Goal: Transaction & Acquisition: Download file/media

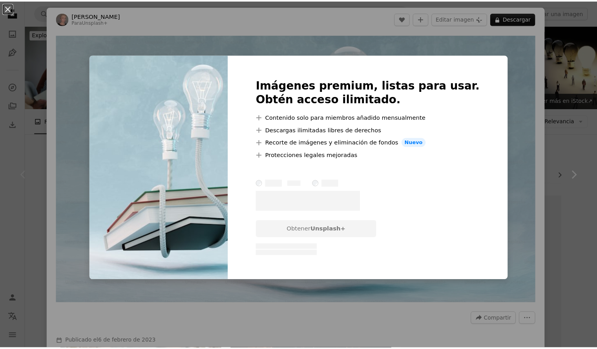
scroll to position [118, 0]
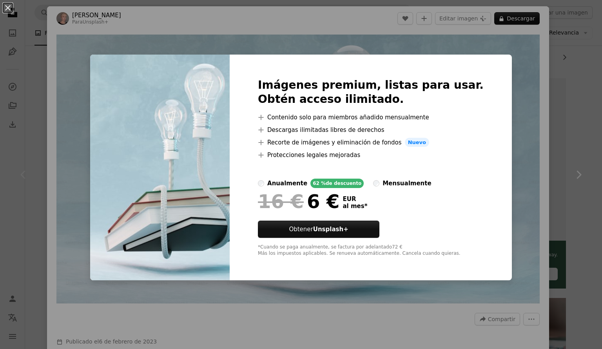
click at [495, 55] on div "An X shape Imágenes premium, listas para usar. Obtén acceso ilimitado. A plus s…" at bounding box center [301, 174] width 602 height 349
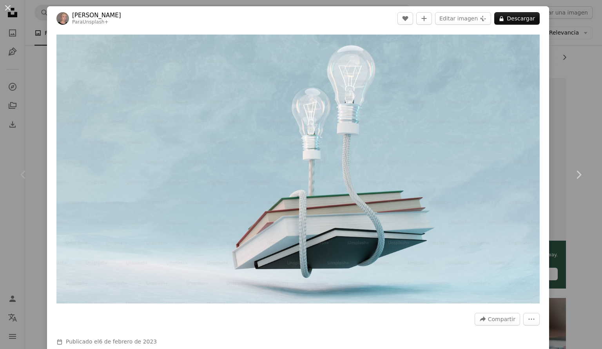
click at [565, 40] on div "An X shape Chevron left Chevron right [PERSON_NAME] Para Unsplash+ A heart A pl…" at bounding box center [301, 174] width 602 height 349
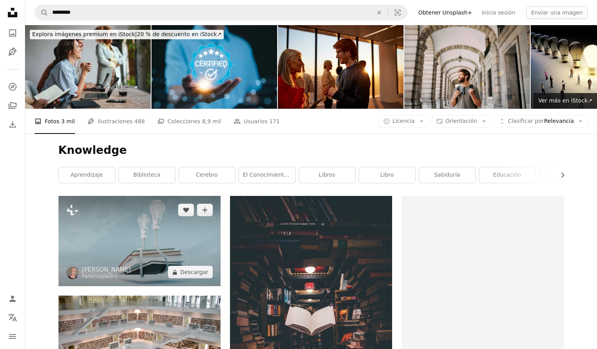
click at [169, 234] on img at bounding box center [139, 241] width 162 height 90
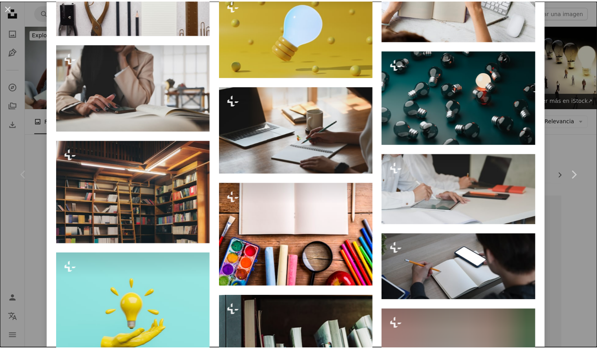
scroll to position [1647, 0]
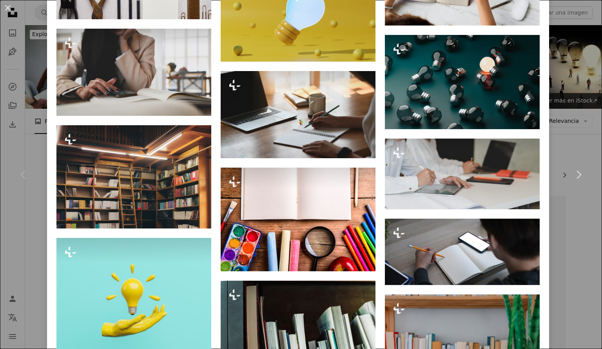
click at [581, 66] on div "An X shape Chevron left Chevron right [PERSON_NAME] Para Unsplash+ A heart A pl…" at bounding box center [301, 174] width 602 height 349
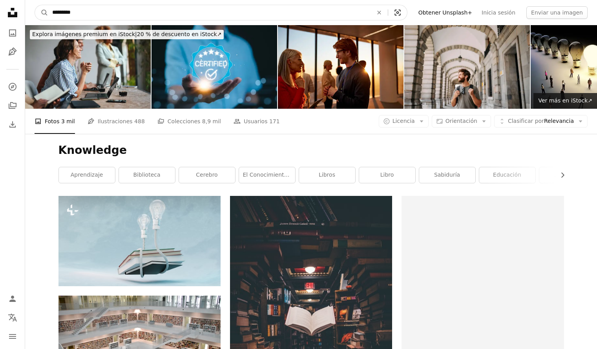
click at [407, 15] on icon "Visual search" at bounding box center [397, 13] width 19 height 8
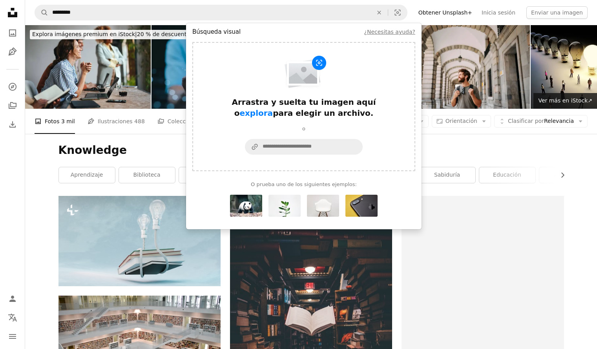
click at [426, 13] on nav "A magnifying glass ********* An X shape Visual search Filters Obtener Unsplash+…" at bounding box center [310, 12] width 571 height 25
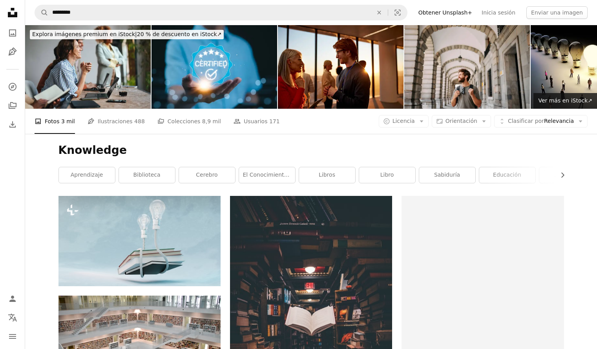
click at [438, 122] on div "A copyright icon © Licencia Arrow down Aspect ratio Orientación Arrow down Unfo…" at bounding box center [482, 121] width 209 height 13
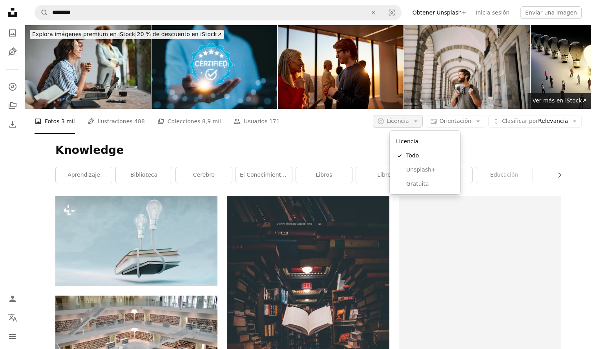
click at [409, 119] on span "Licencia" at bounding box center [397, 121] width 22 height 6
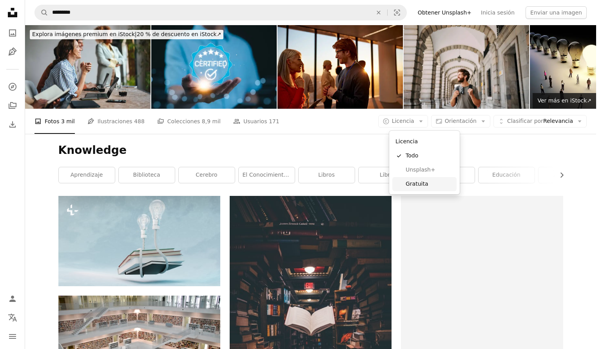
click at [425, 184] on span "Gratuita" at bounding box center [430, 184] width 48 height 8
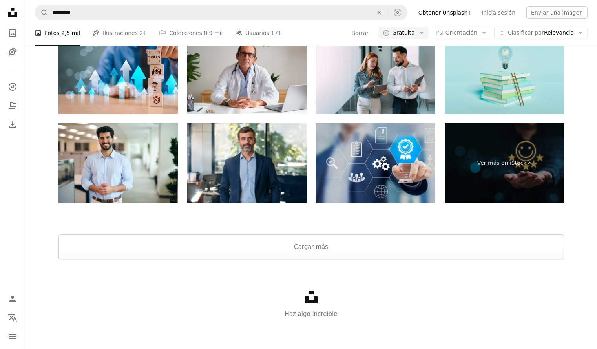
scroll to position [1517, 0]
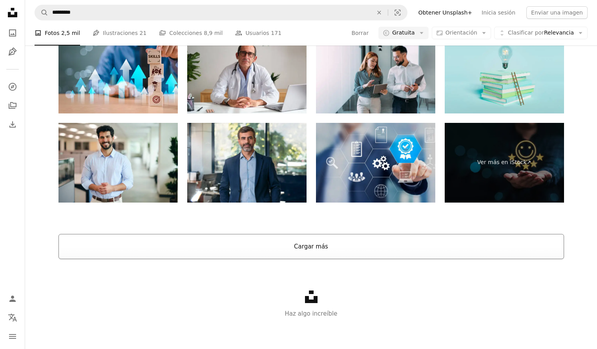
click at [321, 252] on button "Cargar más" at bounding box center [310, 246] width 505 height 25
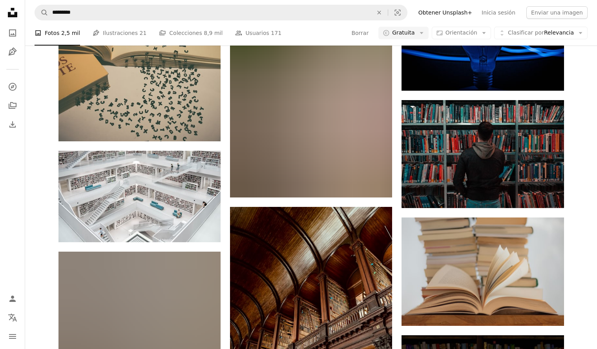
scroll to position [576, 0]
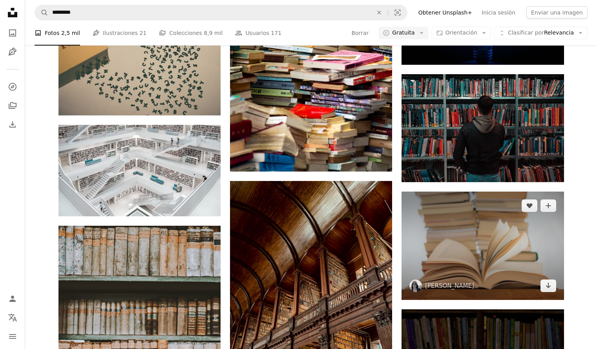
click at [448, 224] on img at bounding box center [482, 245] width 162 height 108
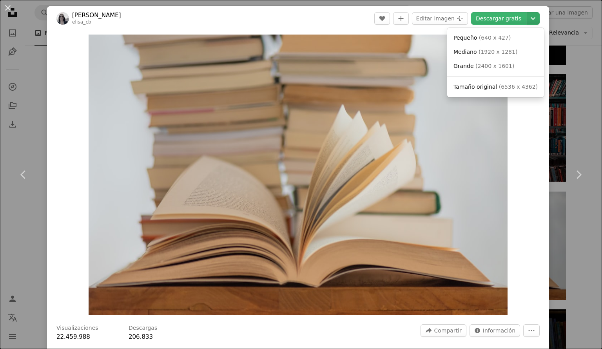
click at [527, 23] on icon "Chevron down" at bounding box center [533, 18] width 13 height 9
click at [491, 84] on span "Tamaño original" at bounding box center [476, 87] width 44 height 6
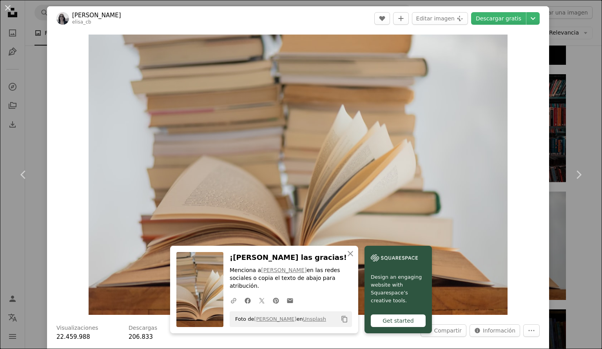
click at [561, 59] on div "An X shape Chevron left Chevron right An X shape Cerrar ¡Dale las gracias! Menc…" at bounding box center [301, 174] width 602 height 349
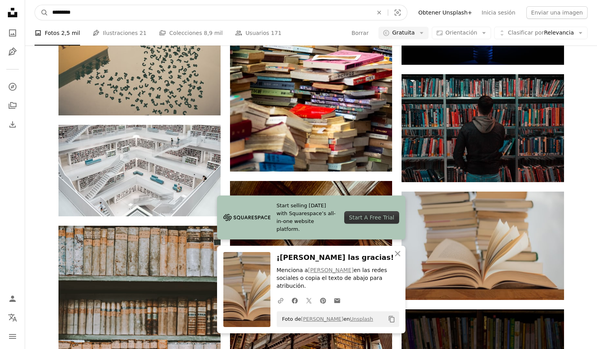
drag, startPoint x: 107, startPoint y: 9, endPoint x: 23, endPoint y: 13, distance: 84.8
type input "*********"
click button "A magnifying glass" at bounding box center [41, 12] width 13 height 15
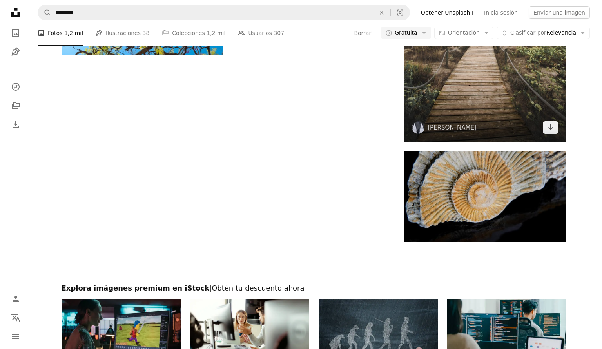
scroll to position [1333, 0]
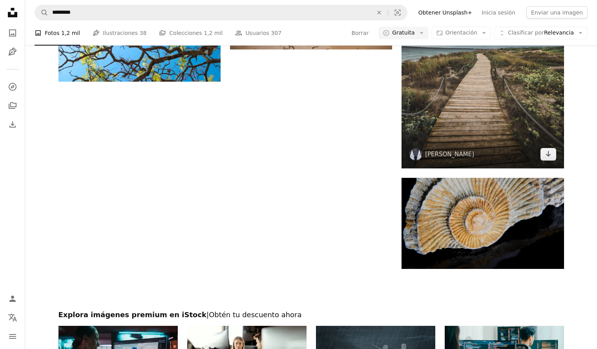
click at [466, 100] on img at bounding box center [482, 66] width 162 height 203
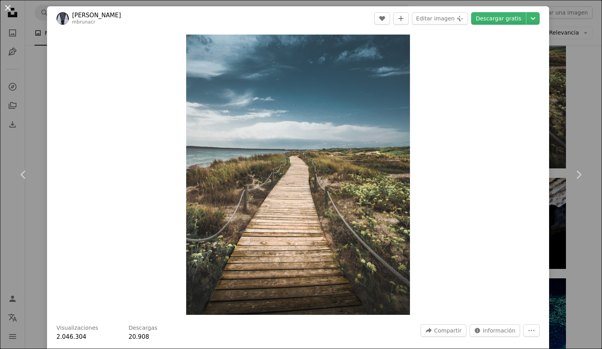
click at [8, 9] on button "An X shape" at bounding box center [7, 7] width 9 height 9
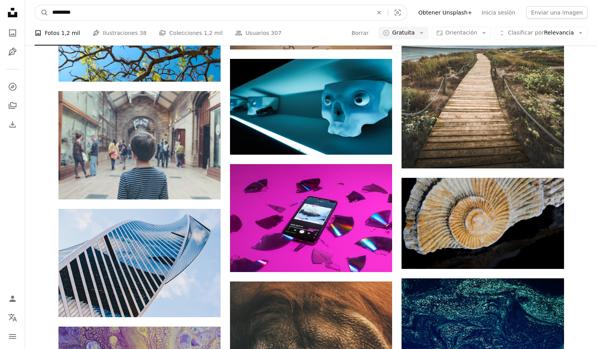
drag, startPoint x: 78, startPoint y: 12, endPoint x: 27, endPoint y: 16, distance: 50.8
click at [27, 16] on nav "A magnifying glass ********* An X shape Visual search Filters Obtener Unsplash+…" at bounding box center [310, 12] width 571 height 25
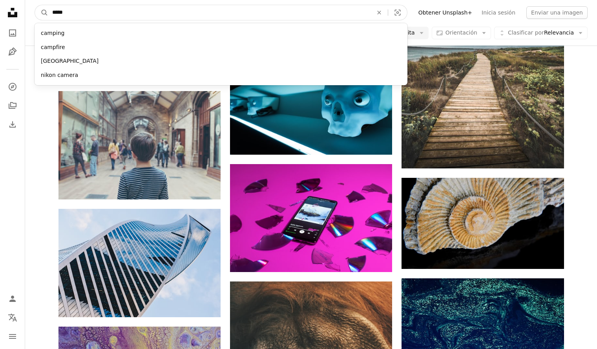
type input "******"
click button "A magnifying glass" at bounding box center [41, 12] width 13 height 15
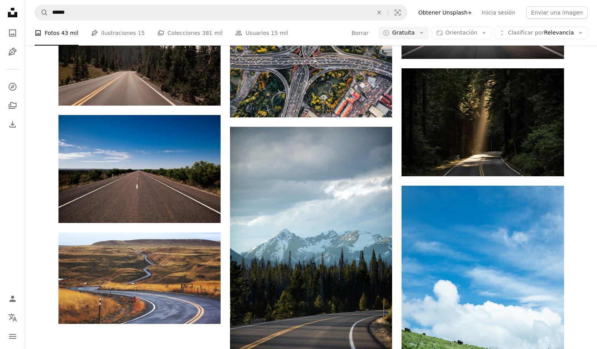
scroll to position [980, 0]
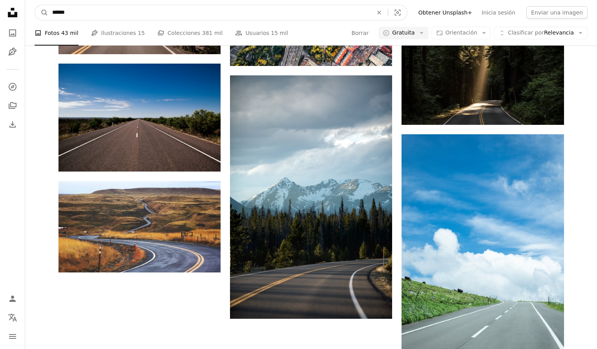
drag, startPoint x: 91, startPoint y: 10, endPoint x: 20, endPoint y: 16, distance: 70.4
click at [20, 16] on div "Unsplash logo Página de inicio de Unsplash A photo Pen Tool A compass A stack o…" at bounding box center [298, 61] width 597 height 2083
type input "**********"
click button "A magnifying glass" at bounding box center [41, 12] width 13 height 15
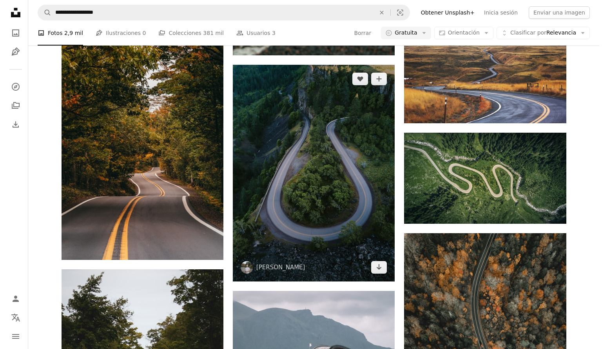
scroll to position [510, 0]
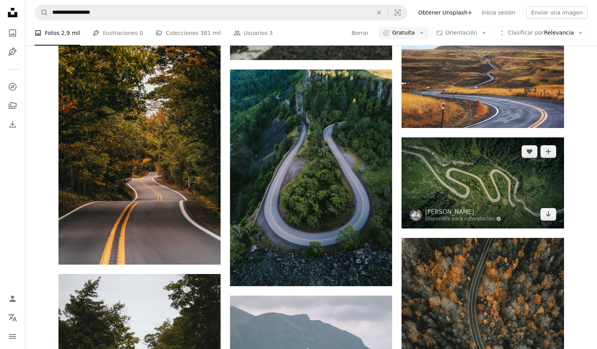
click at [454, 186] on img at bounding box center [482, 182] width 162 height 91
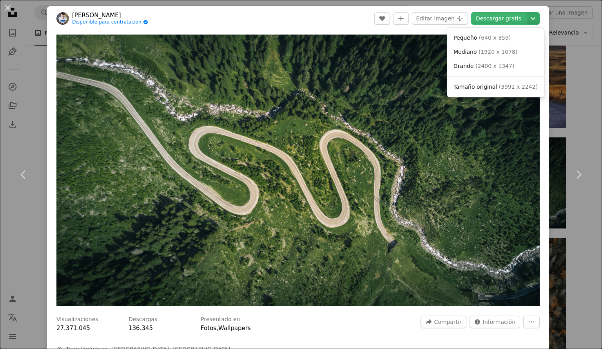
click at [532, 18] on icon "Chevron down" at bounding box center [533, 18] width 13 height 9
click at [499, 89] on span "( 3992 x 2242 )" at bounding box center [518, 87] width 39 height 6
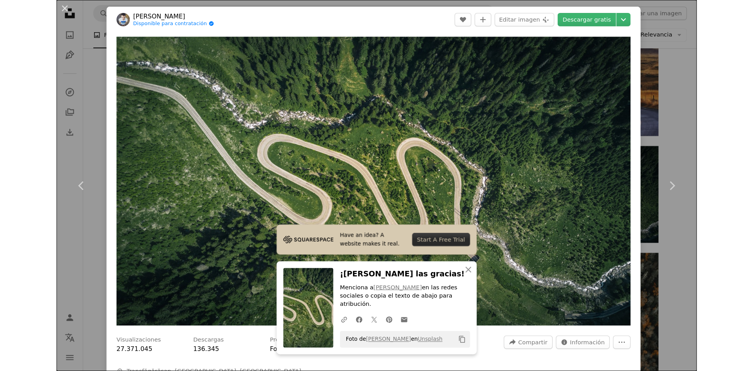
scroll to position [522, 0]
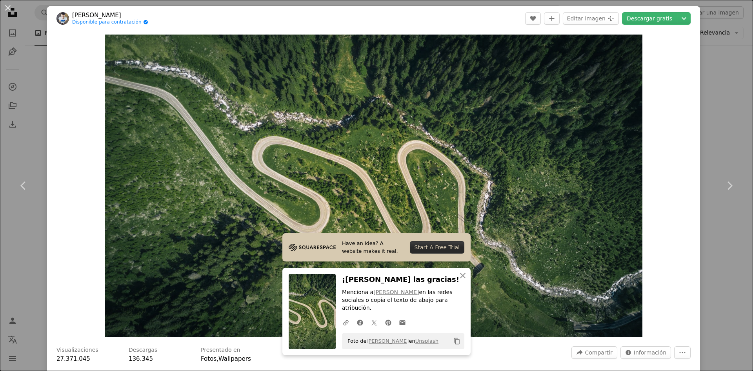
click at [602, 76] on div "An X shape Chevron left Chevron right Have an idea? A website makes it real. St…" at bounding box center [376, 185] width 753 height 371
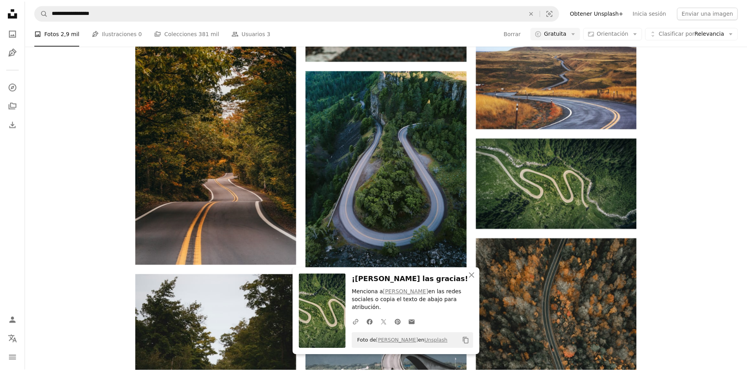
scroll to position [510, 0]
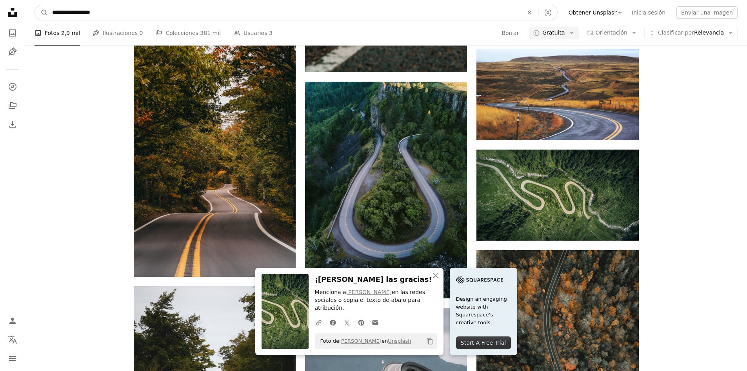
drag, startPoint x: 169, startPoint y: 13, endPoint x: 0, endPoint y: 36, distance: 170.6
type input "*********"
click at [35, 5] on button "A magnifying glass" at bounding box center [41, 12] width 13 height 15
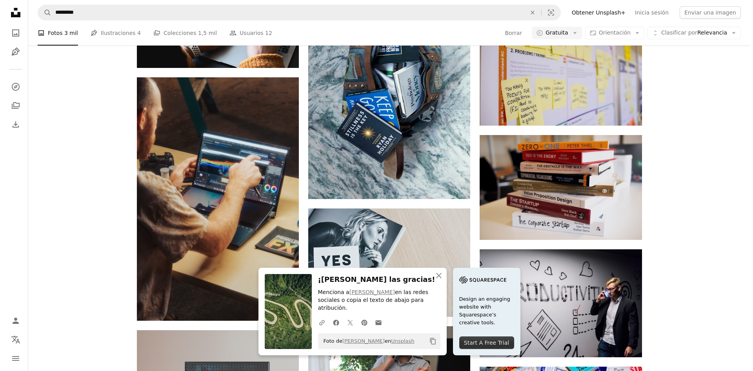
scroll to position [628, 0]
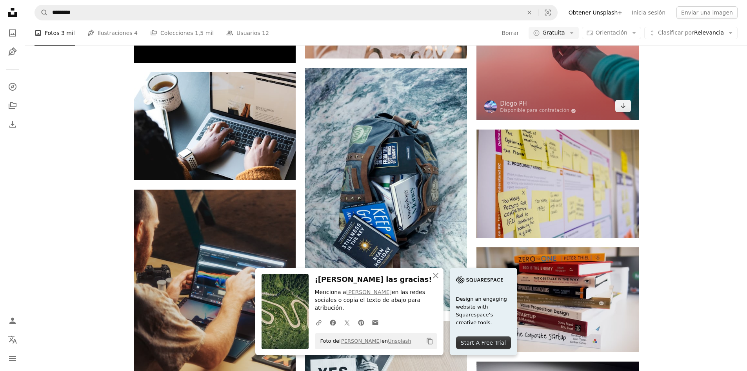
click at [516, 93] on img at bounding box center [558, 19] width 162 height 203
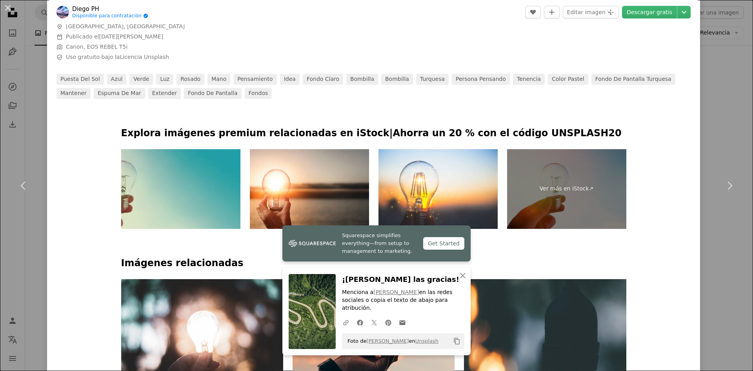
scroll to position [392, 0]
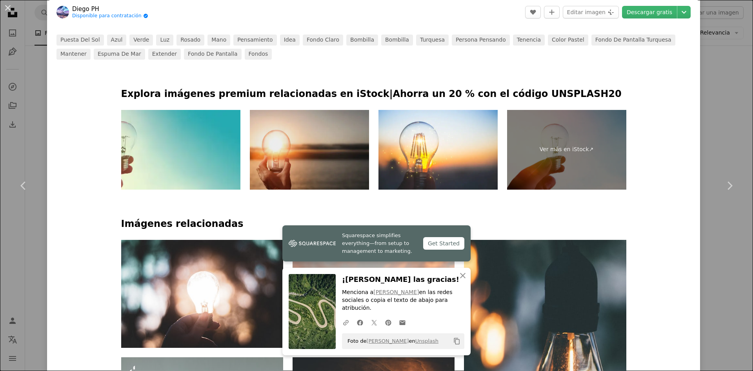
click at [309, 159] on img at bounding box center [309, 150] width 119 height 80
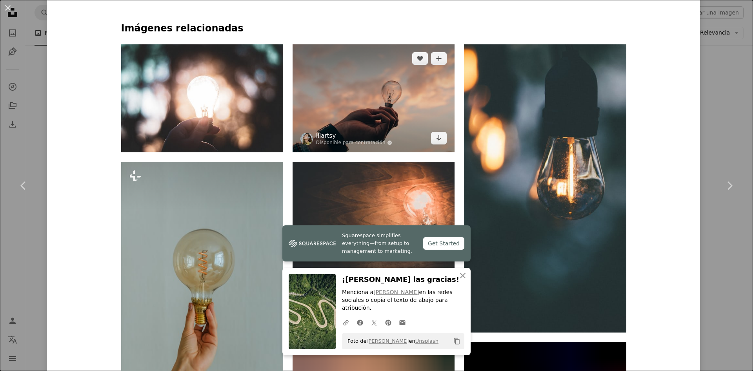
scroll to position [588, 0]
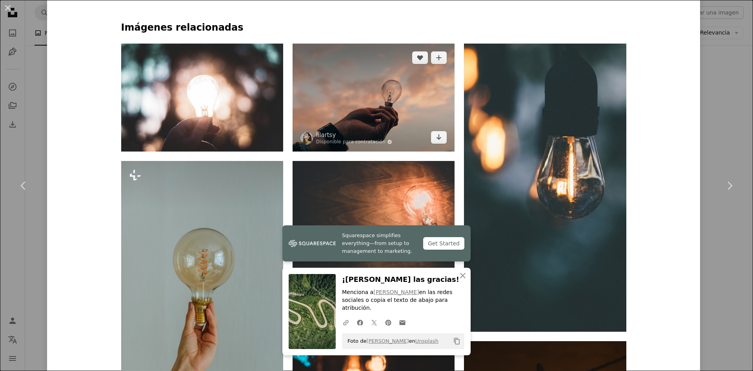
click at [360, 112] on img at bounding box center [374, 98] width 162 height 108
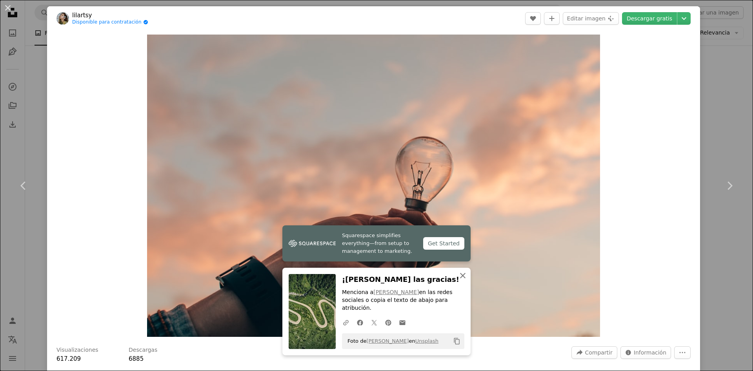
click at [458, 280] on icon "An X shape" at bounding box center [462, 275] width 9 height 9
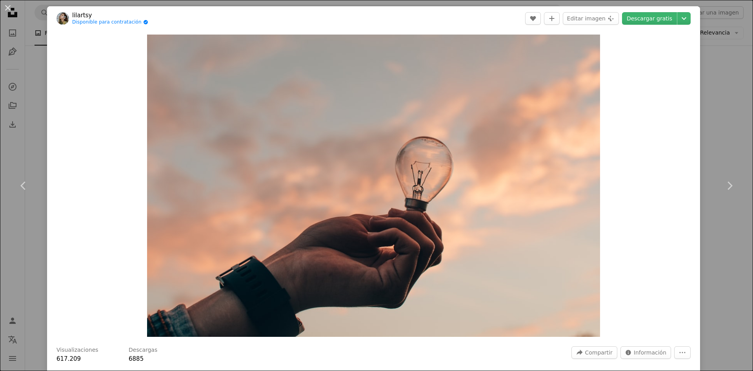
click at [602, 139] on div "An X shape Chevron left Chevron right lilartsy Disponible para contratación A c…" at bounding box center [376, 185] width 753 height 371
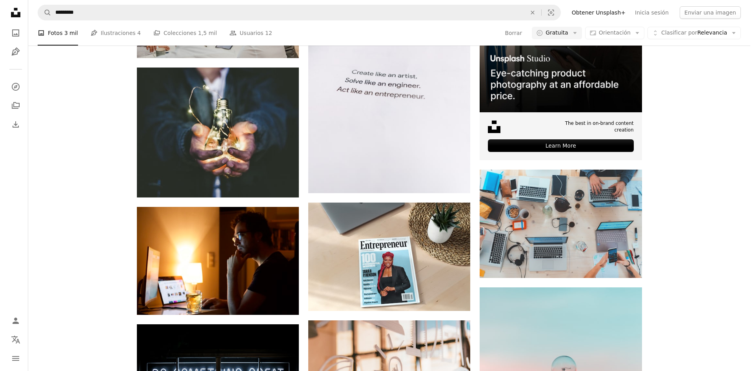
scroll to position [275, 0]
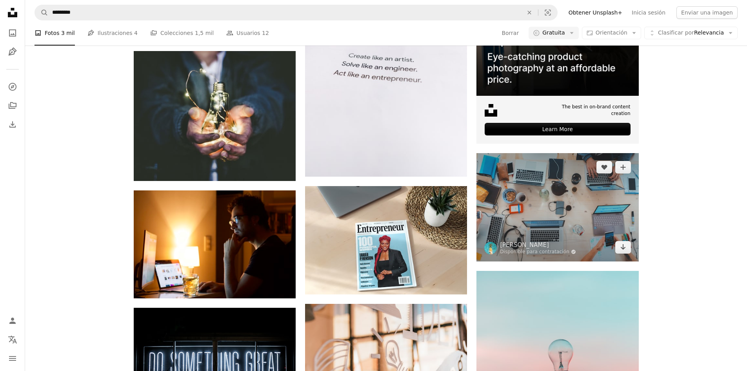
click at [551, 206] on img at bounding box center [558, 207] width 162 height 108
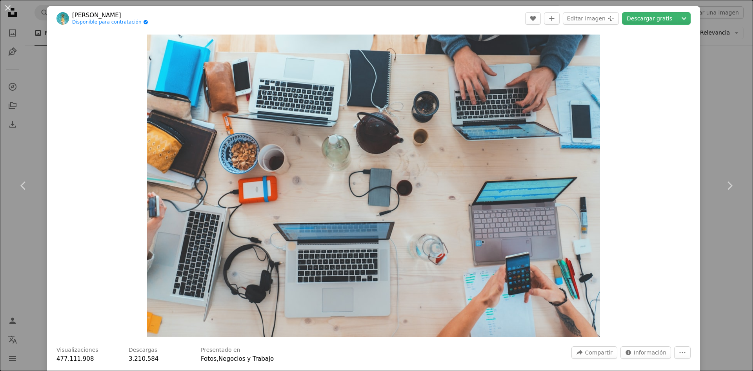
click at [602, 65] on div "An X shape Chevron left Chevron right [PERSON_NAME] Disponible para contratació…" at bounding box center [376, 185] width 753 height 371
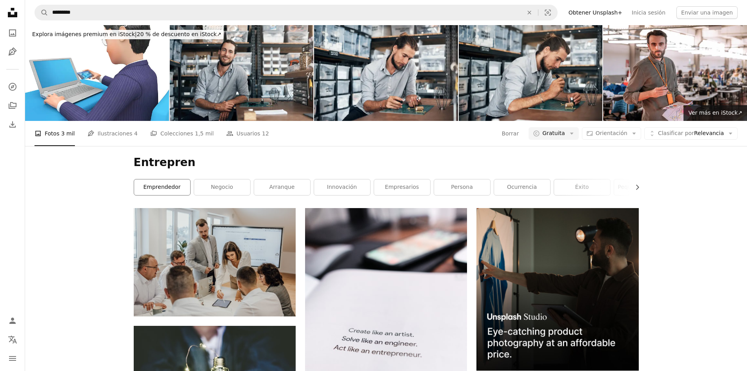
click at [176, 187] on link "emprendedor" at bounding box center [162, 187] width 56 height 16
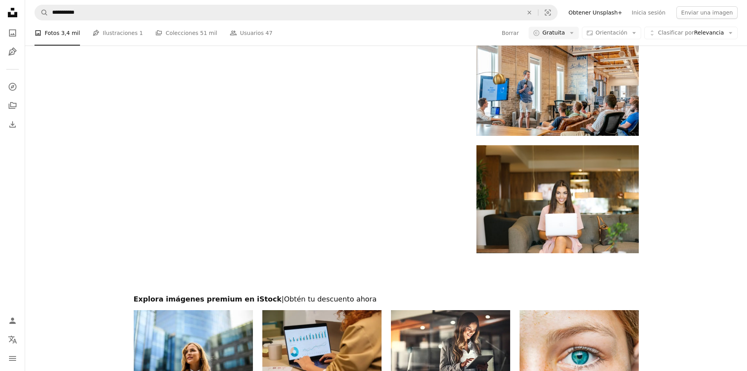
scroll to position [1216, 0]
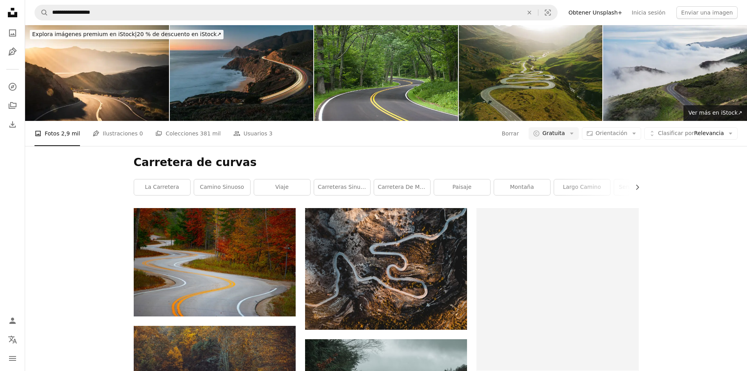
scroll to position [510, 0]
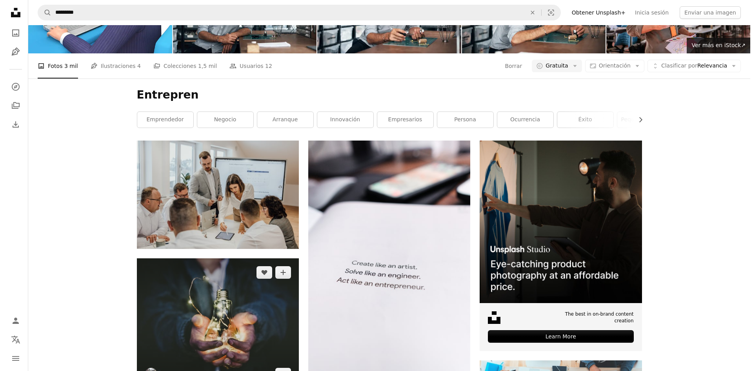
scroll to position [196, 0]
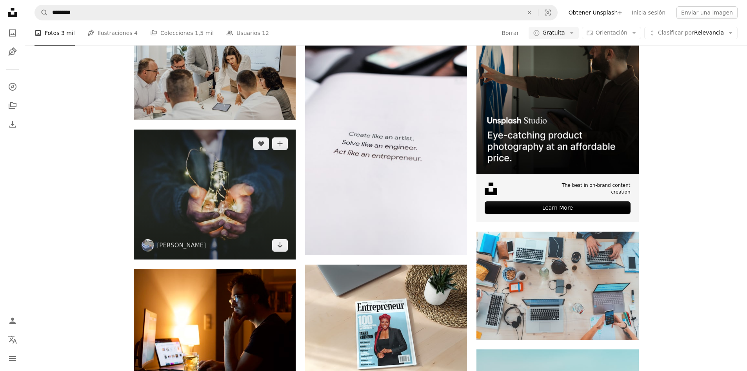
click at [249, 193] on img at bounding box center [215, 194] width 162 height 130
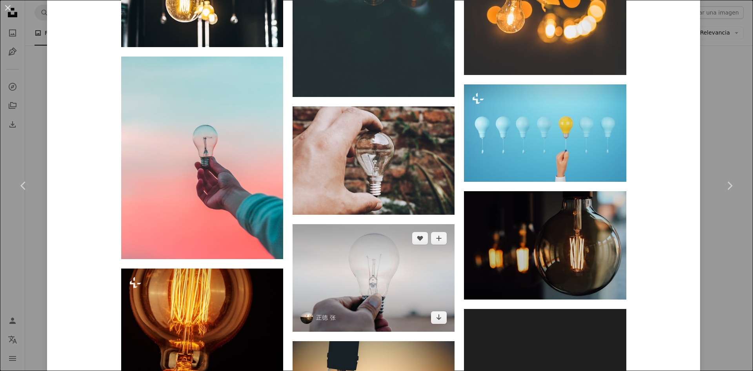
scroll to position [1561, 0]
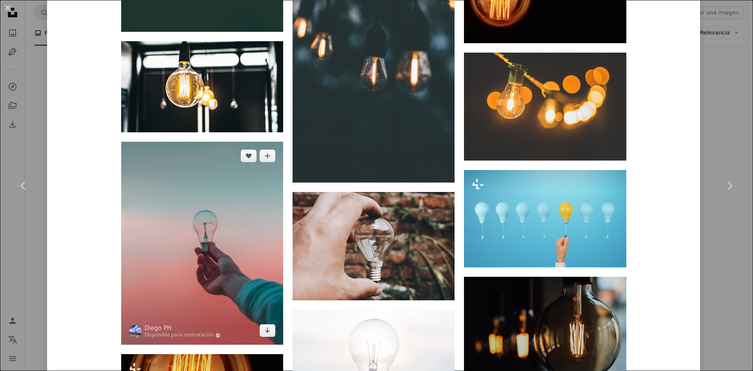
click at [190, 223] on img at bounding box center [202, 243] width 162 height 203
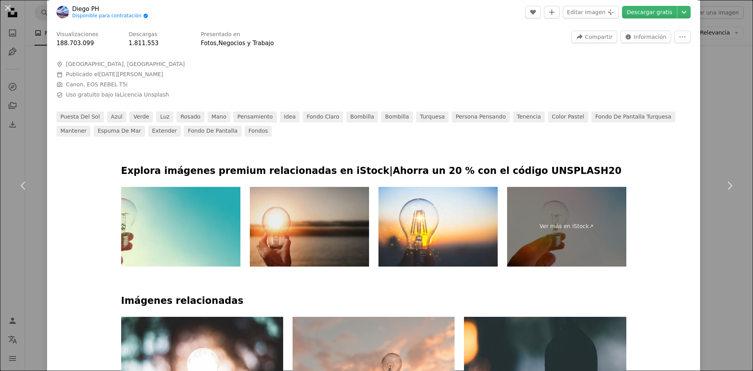
scroll to position [431, 0]
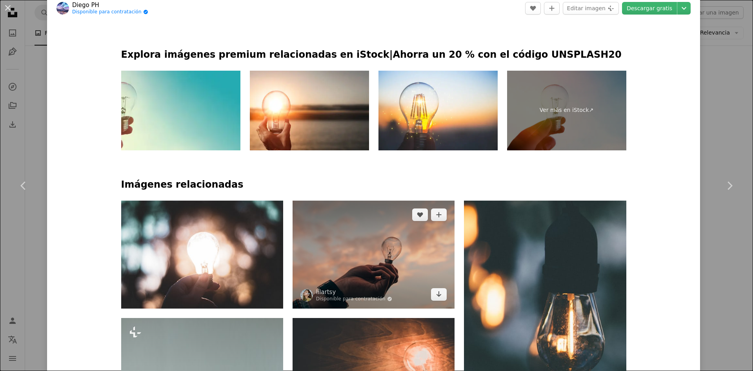
click at [391, 248] on img at bounding box center [374, 254] width 162 height 108
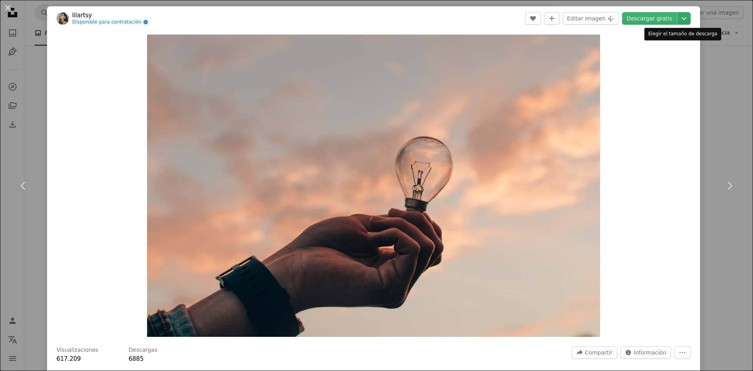
click at [602, 19] on icon "Elegir el tamaño de descarga" at bounding box center [684, 18] width 5 height 3
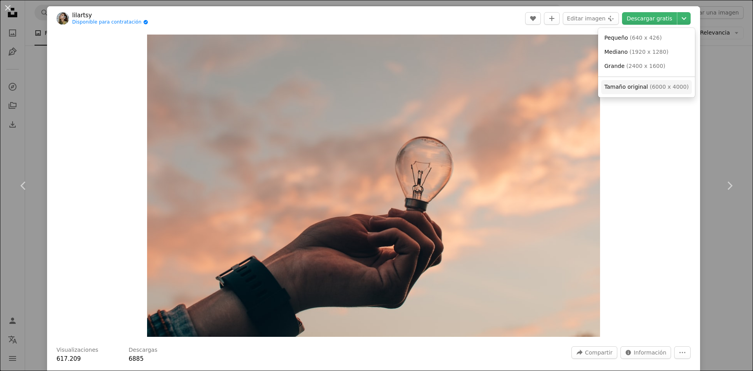
click at [602, 90] on span "Tamaño original" at bounding box center [626, 87] width 44 height 6
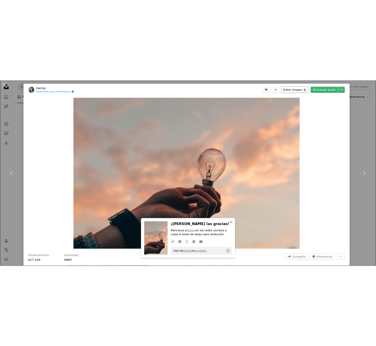
scroll to position [184, 0]
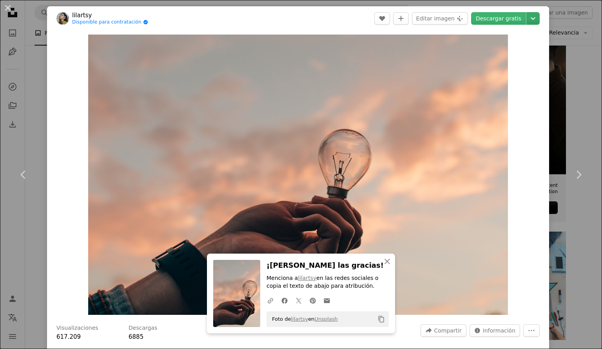
click at [527, 15] on icon "Chevron down" at bounding box center [533, 18] width 13 height 9
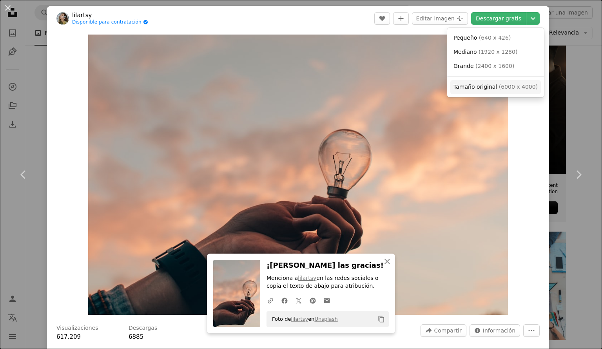
click at [491, 84] on span "Tamaño original" at bounding box center [476, 87] width 44 height 6
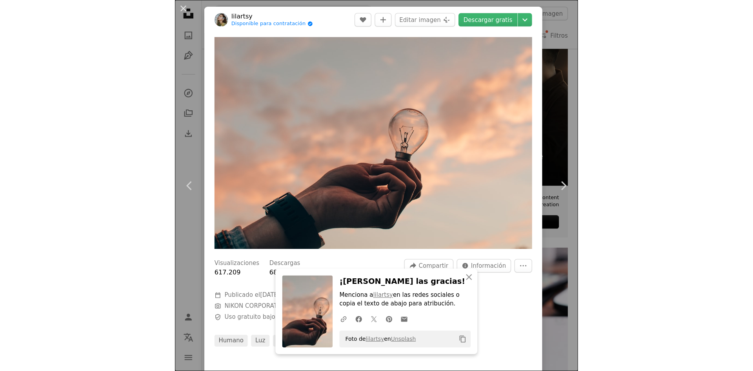
scroll to position [196, 0]
